Goal: Task Accomplishment & Management: Manage account settings

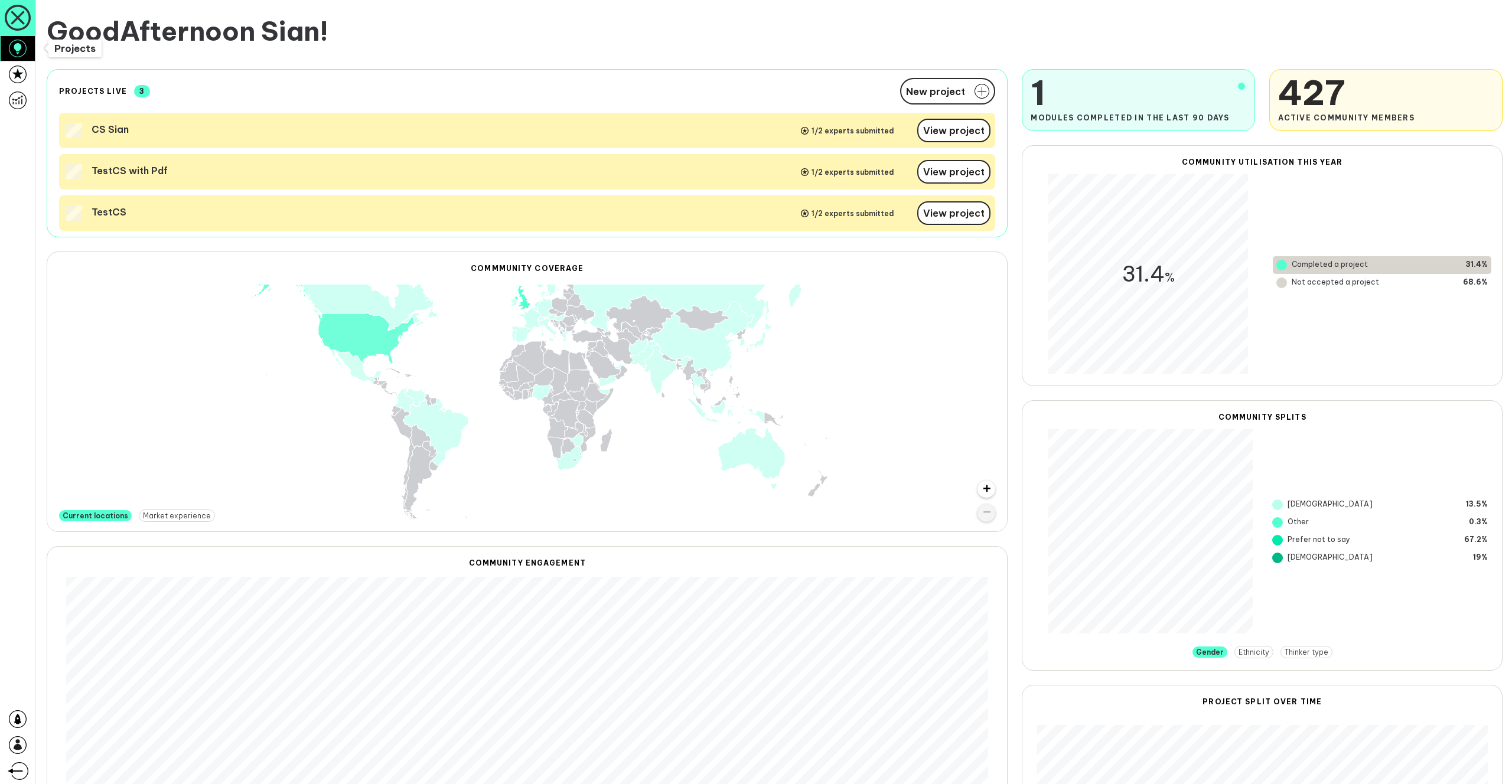
click at [25, 54] on icon at bounding box center [17, 48] width 18 height 18
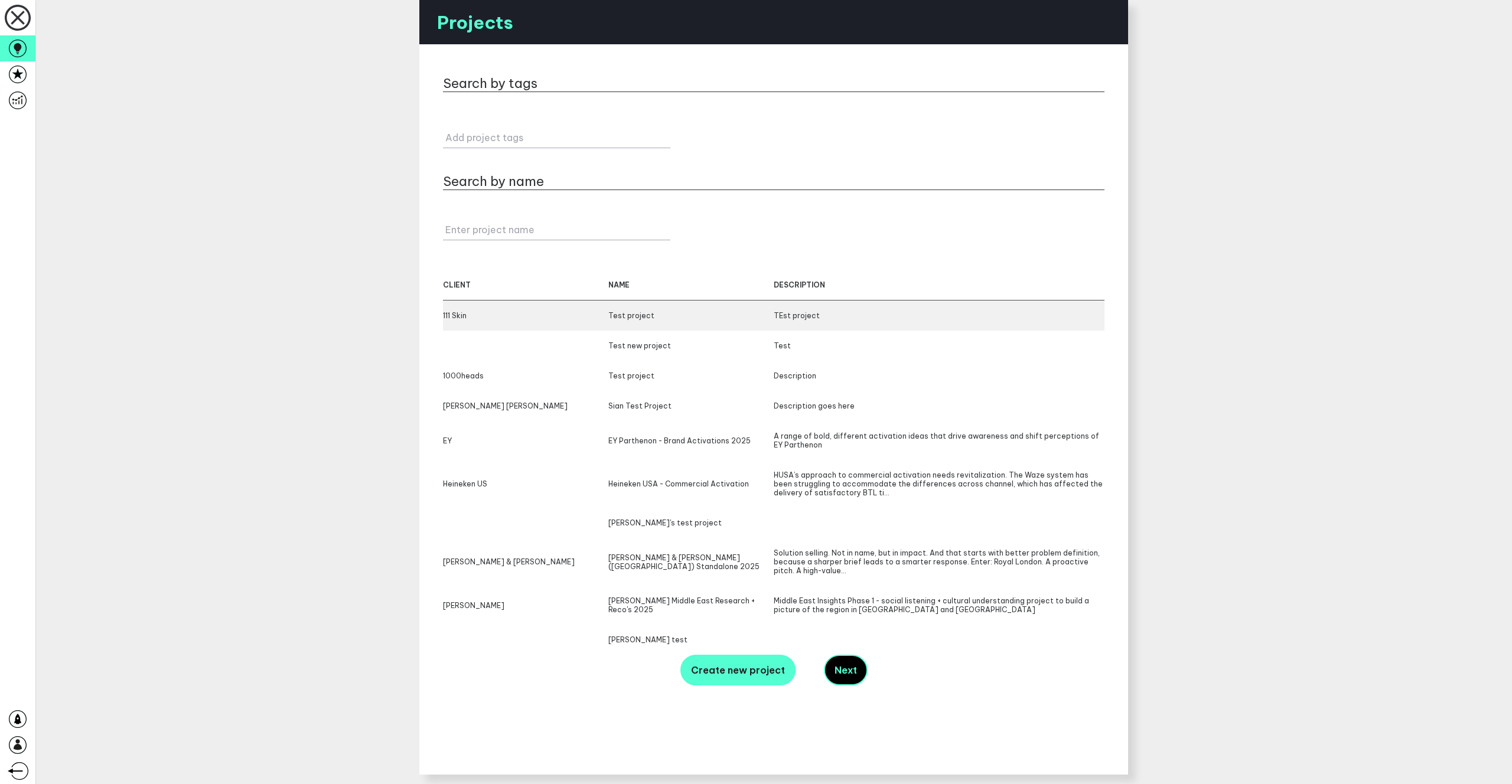
click at [540, 316] on div "111 Skin" at bounding box center [526, 315] width 165 height 9
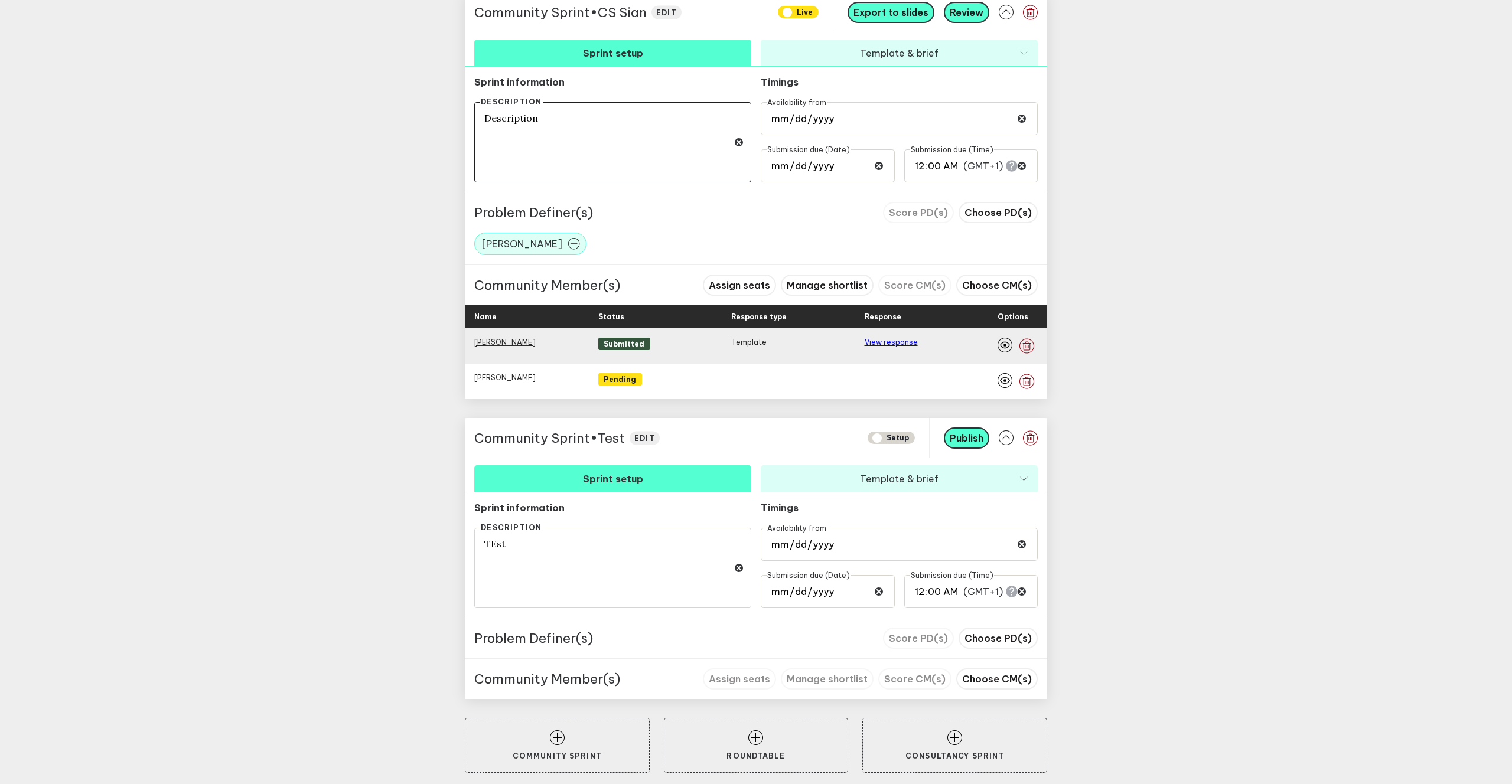
scroll to position [508, 0]
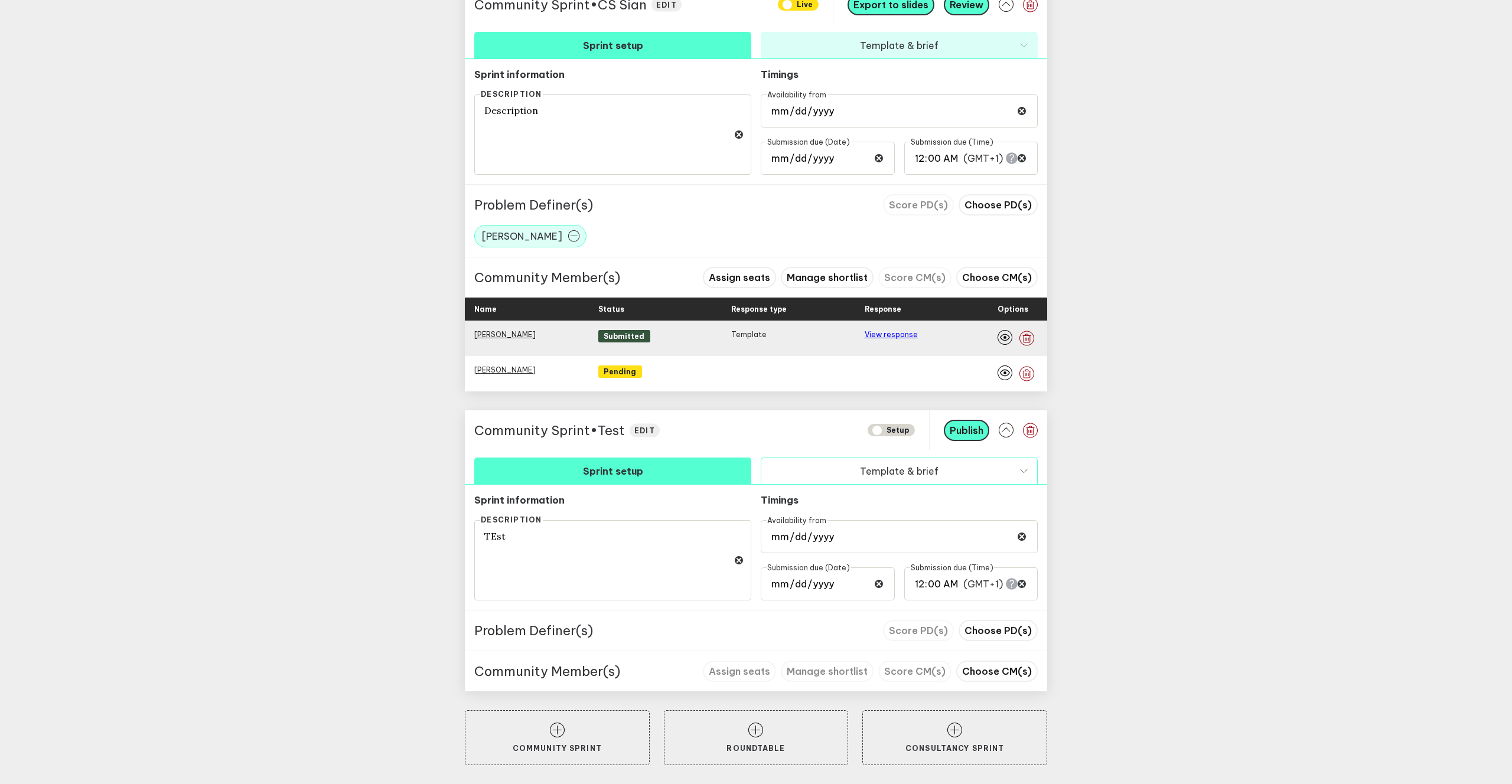
click at [938, 472] on button "Template & brief" at bounding box center [899, 471] width 277 height 26
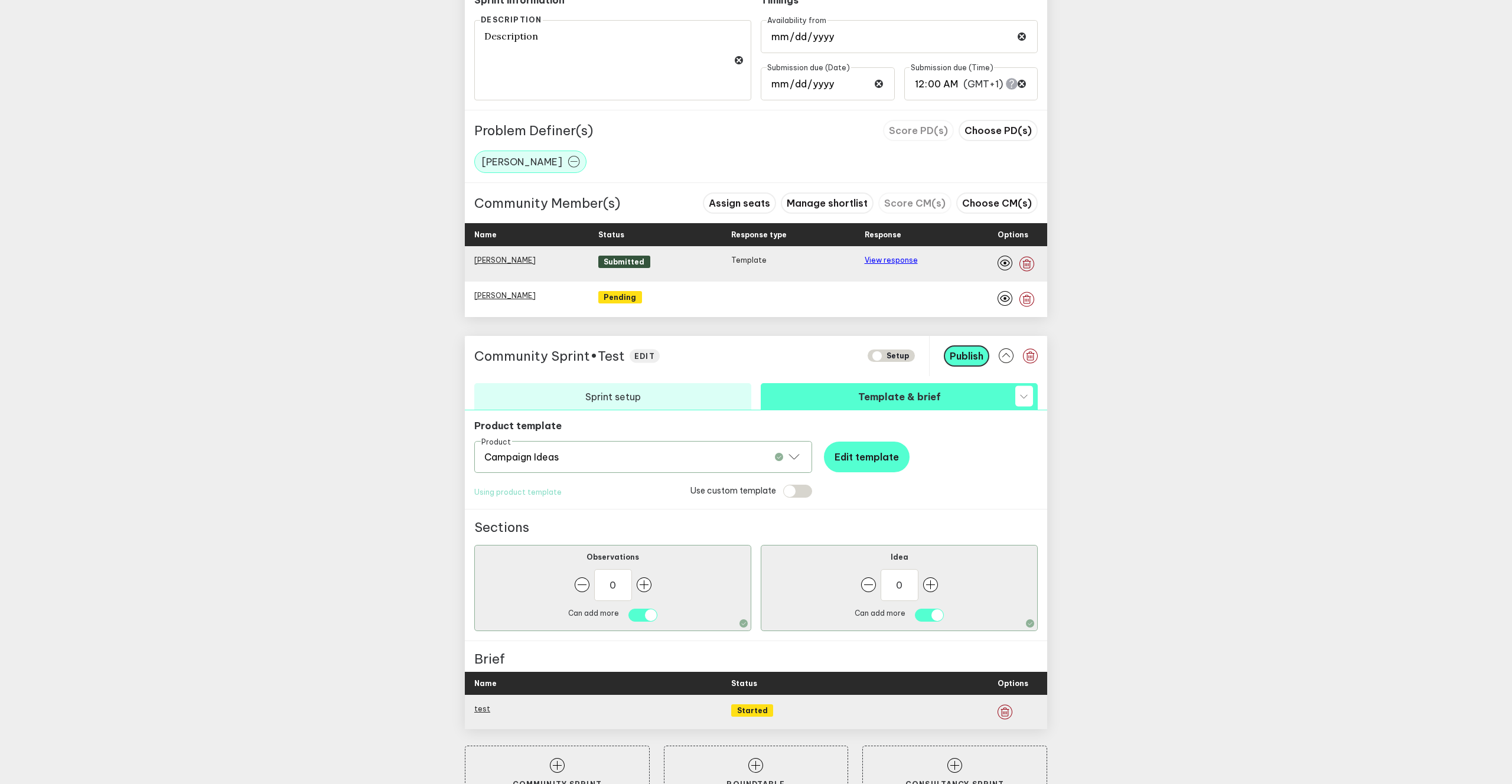
scroll to position [618, 0]
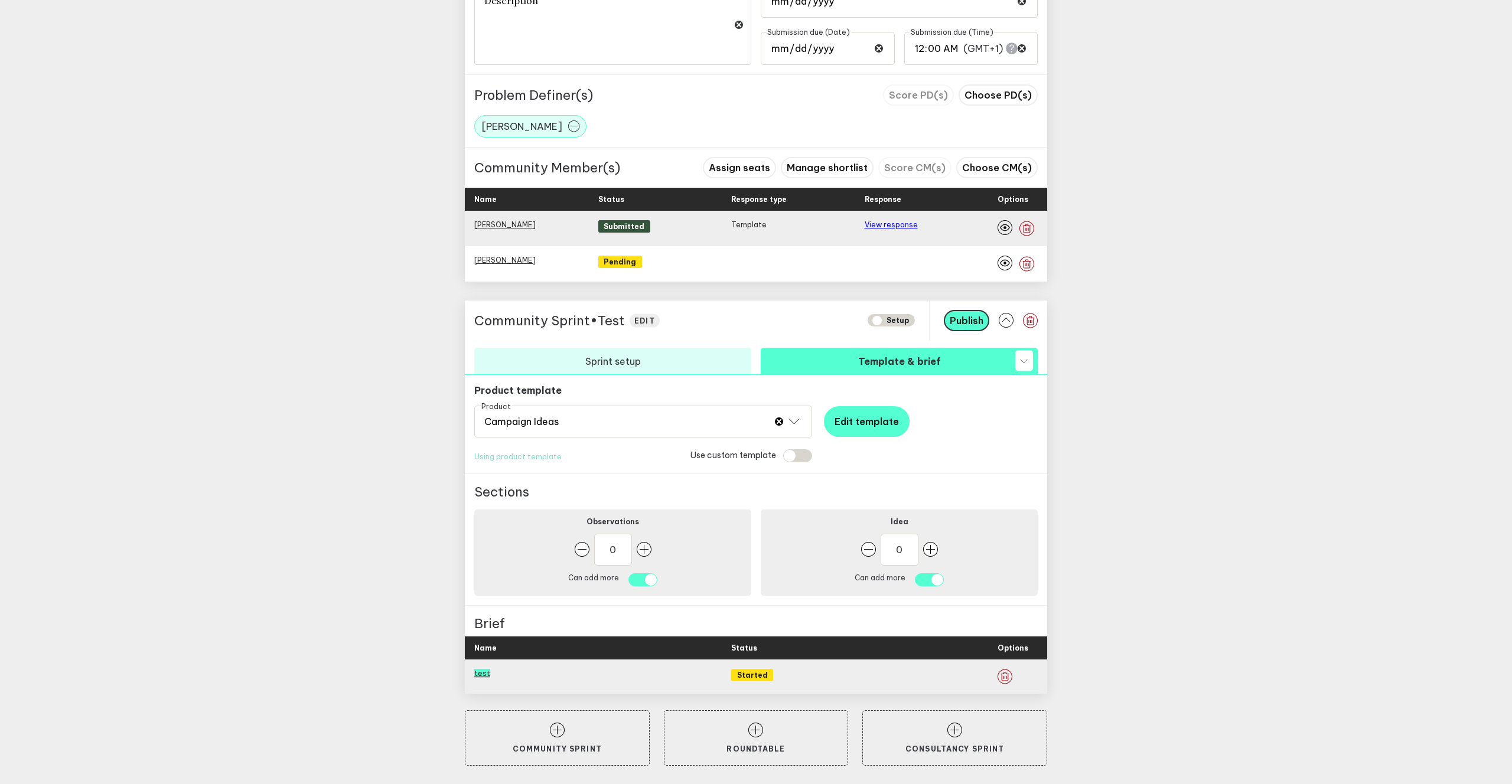
click at [483, 674] on link "test" at bounding box center [482, 673] width 16 height 9
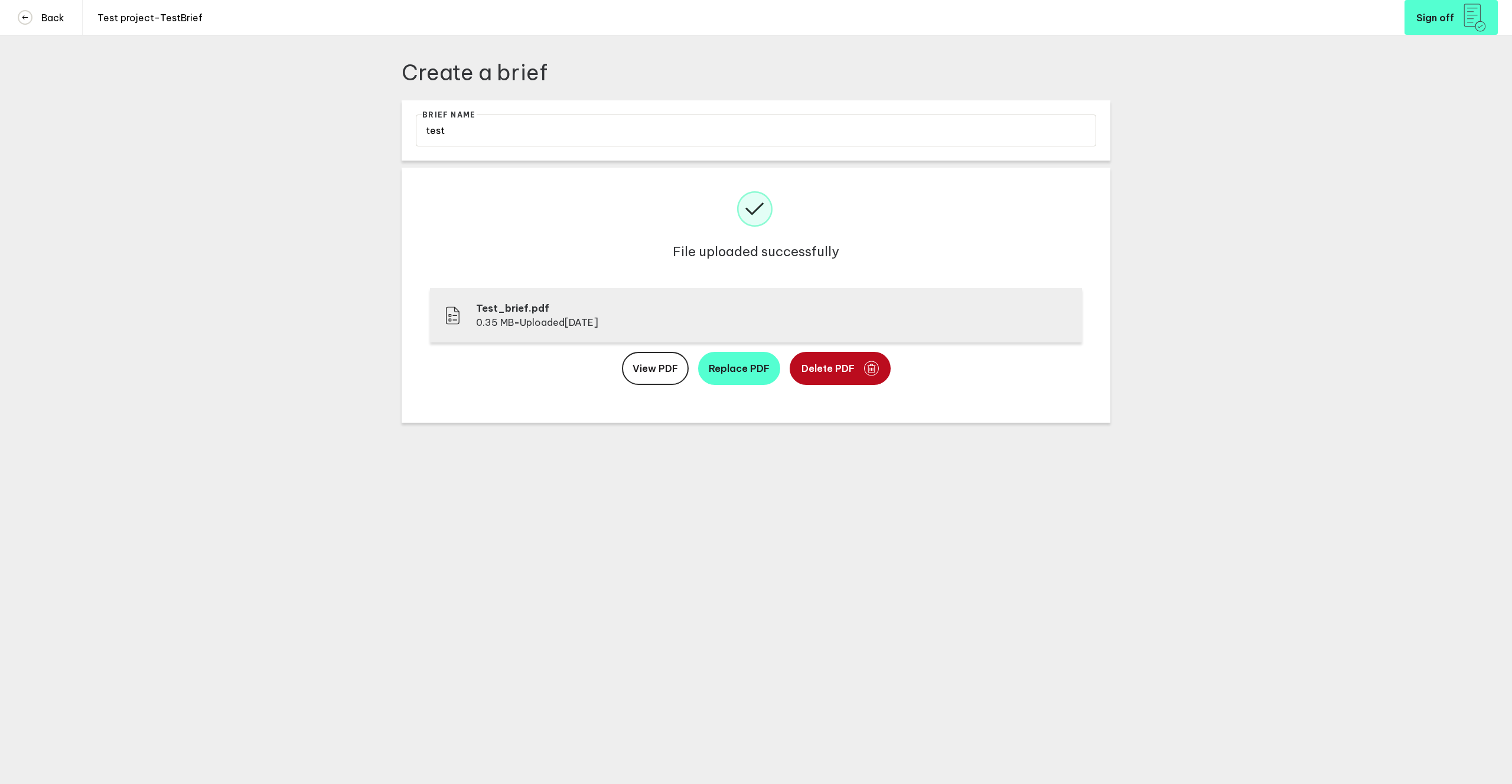
click at [835, 359] on button "Delete PDF" at bounding box center [840, 368] width 101 height 33
